Goal: Check status: Check status

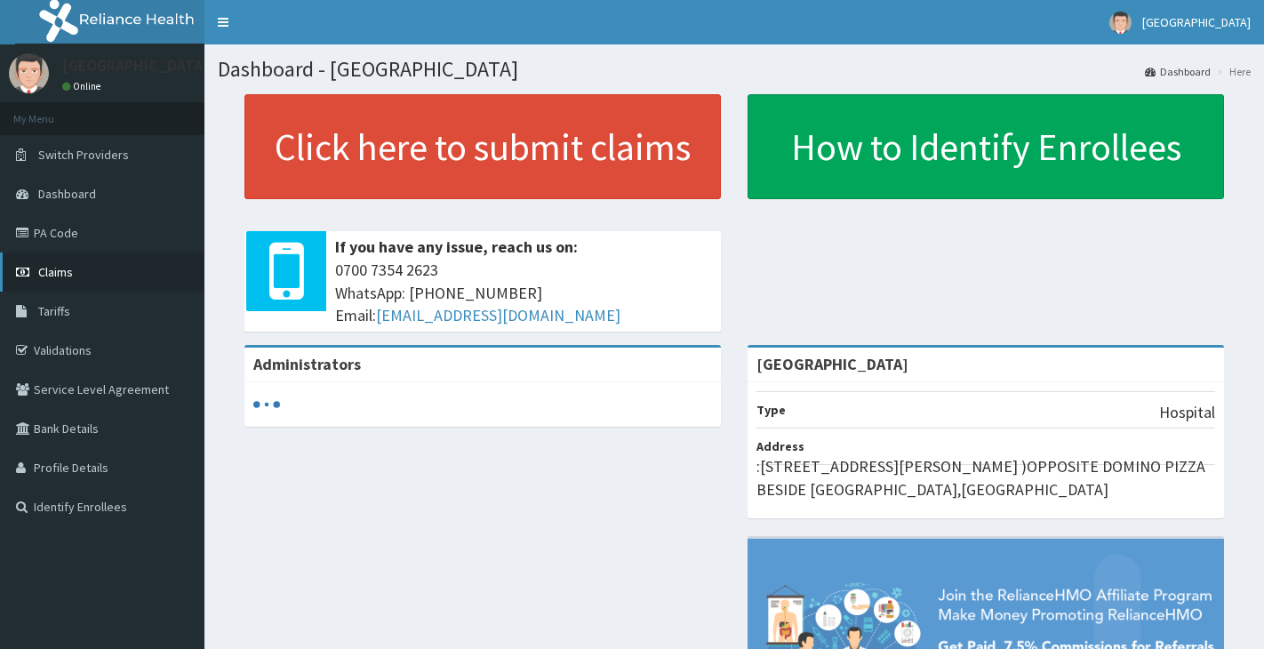
click at [51, 265] on span "Claims" at bounding box center [55, 272] width 35 height 16
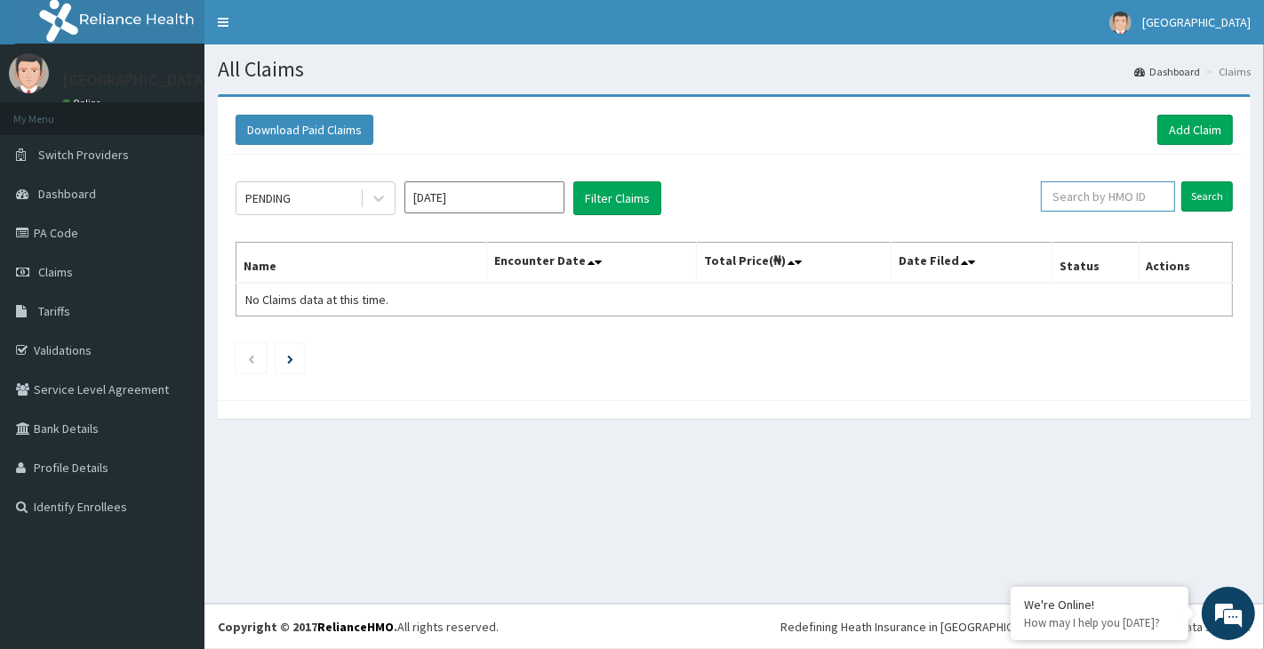
click at [1100, 192] on input "text" at bounding box center [1108, 196] width 134 height 30
type input "cll/10013/c"
click at [1203, 201] on input "Search" at bounding box center [1208, 196] width 52 height 30
click at [1076, 196] on input "text" at bounding box center [1108, 196] width 134 height 30
click at [1196, 194] on input "Search" at bounding box center [1208, 196] width 52 height 30
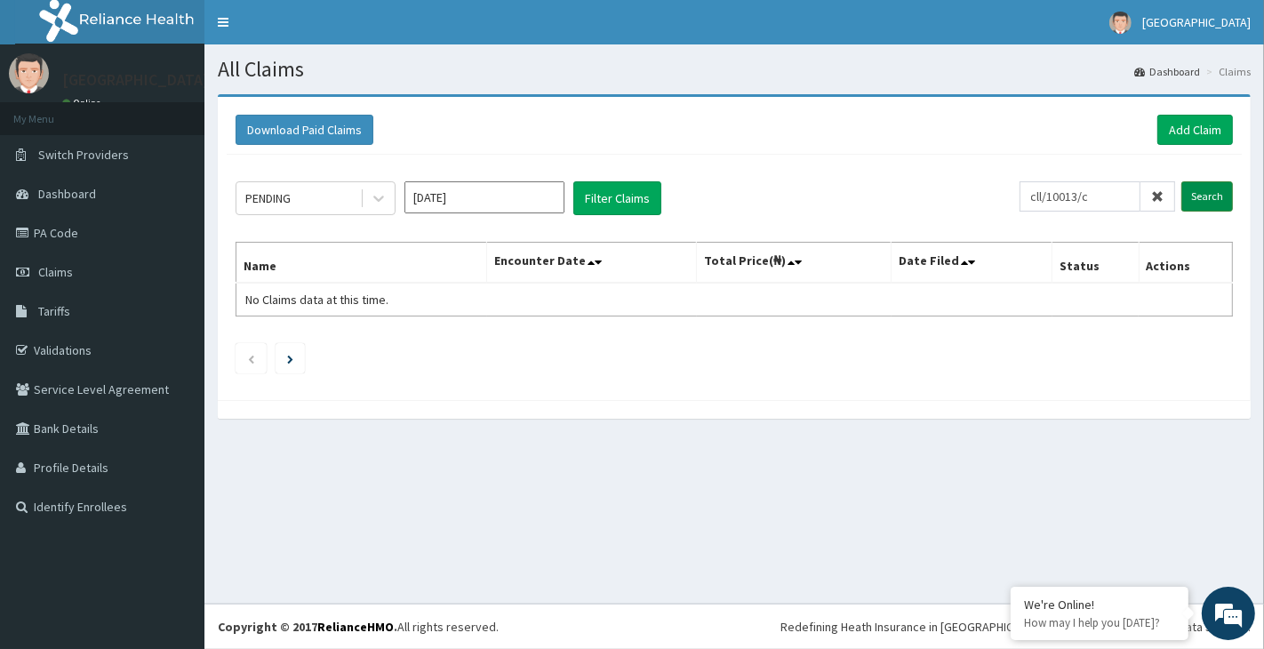
click at [1203, 202] on input "Search" at bounding box center [1208, 196] width 52 height 30
click at [1116, 196] on input "cll/10013/c" at bounding box center [1080, 196] width 121 height 30
type input "c"
type input "i"
type input "ICN/10094/A"
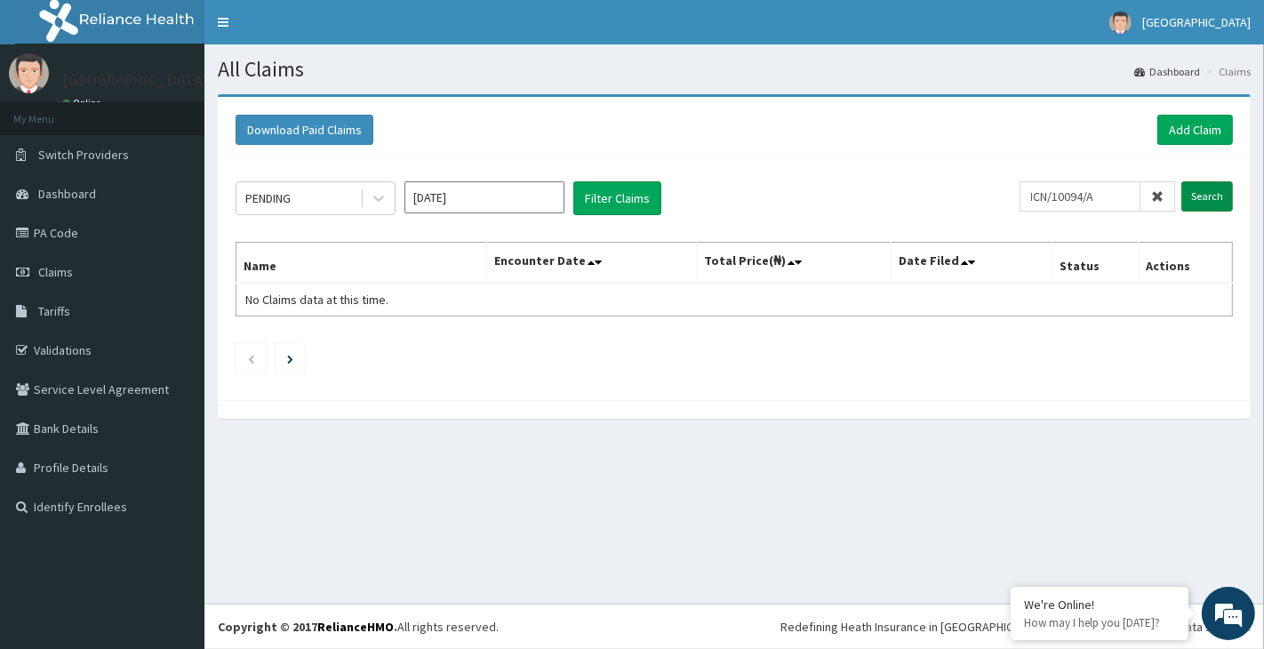
click at [1203, 197] on input "Search" at bounding box center [1208, 196] width 52 height 30
